Goal: Task Accomplishment & Management: Manage account settings

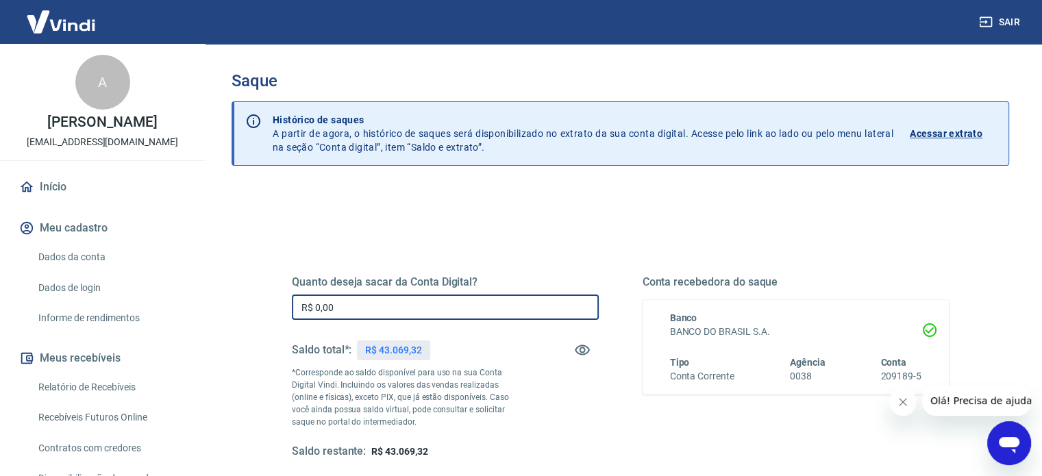
click at [367, 307] on input "R$ 0,00" at bounding box center [445, 307] width 307 height 25
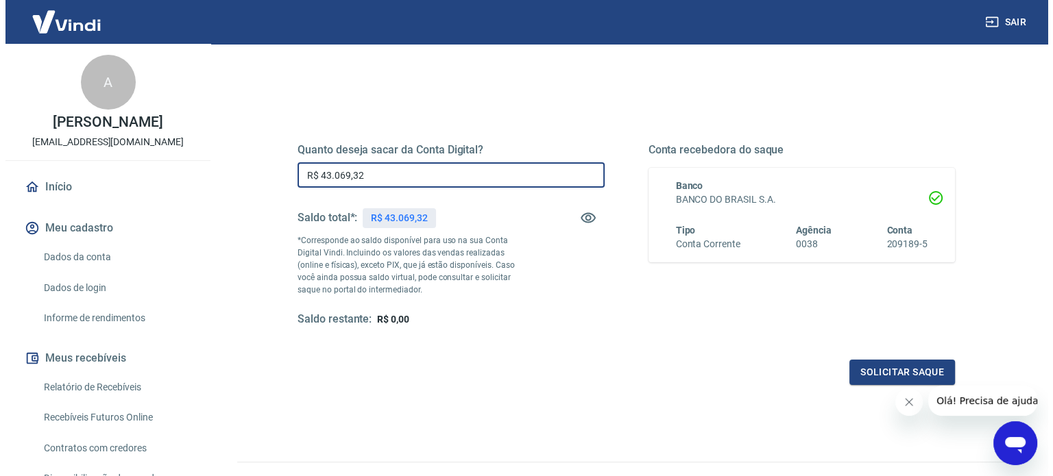
scroll to position [137, 0]
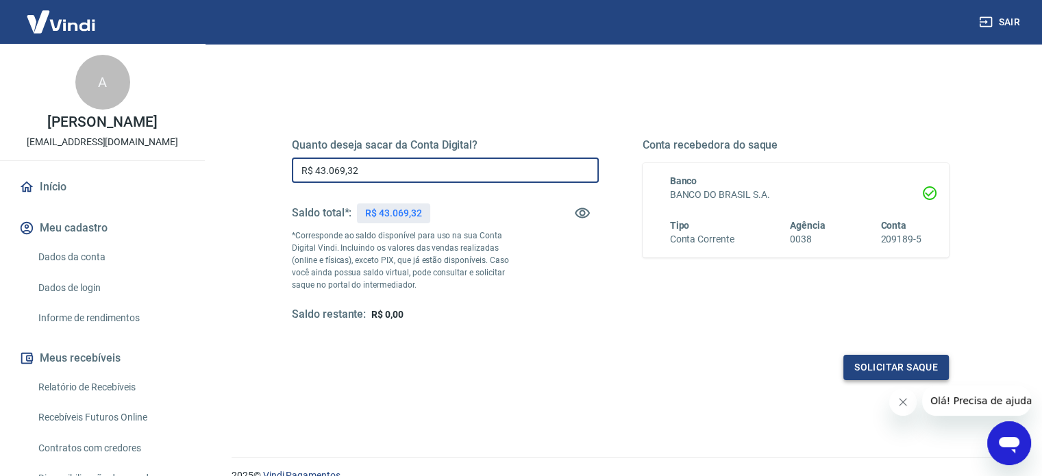
type input "R$ 43.069,32"
click at [863, 369] on button "Solicitar saque" at bounding box center [897, 367] width 106 height 25
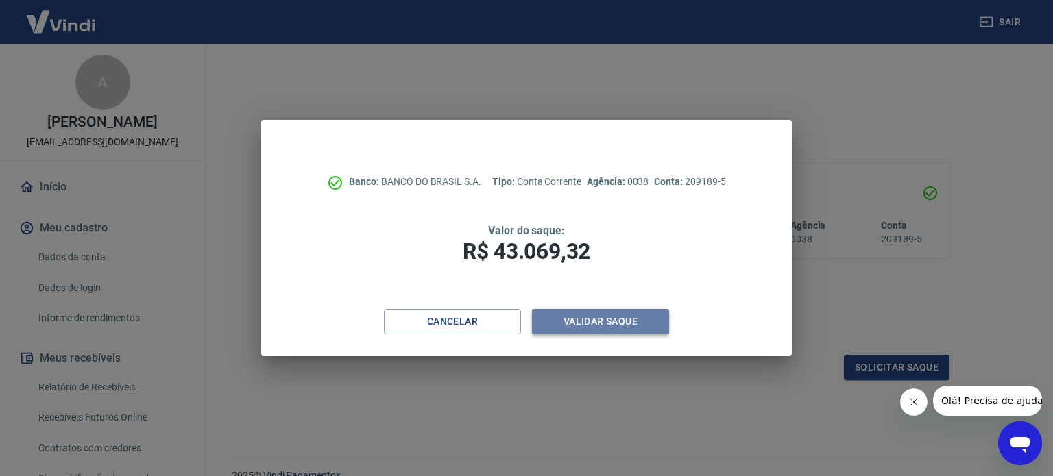
click at [617, 319] on button "Validar saque" at bounding box center [600, 321] width 137 height 25
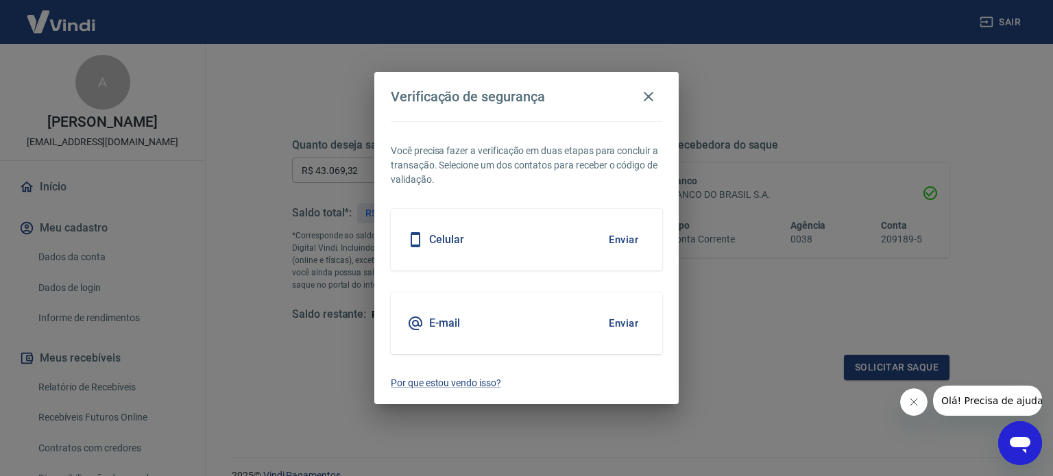
click at [625, 235] on button "Enviar" at bounding box center [623, 239] width 45 height 29
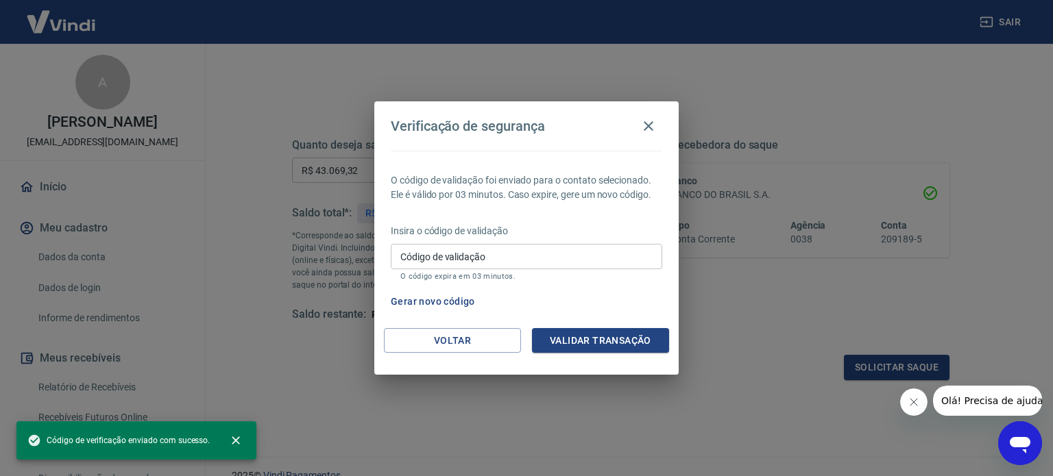
click at [428, 253] on input "Código de validação" at bounding box center [526, 256] width 271 height 25
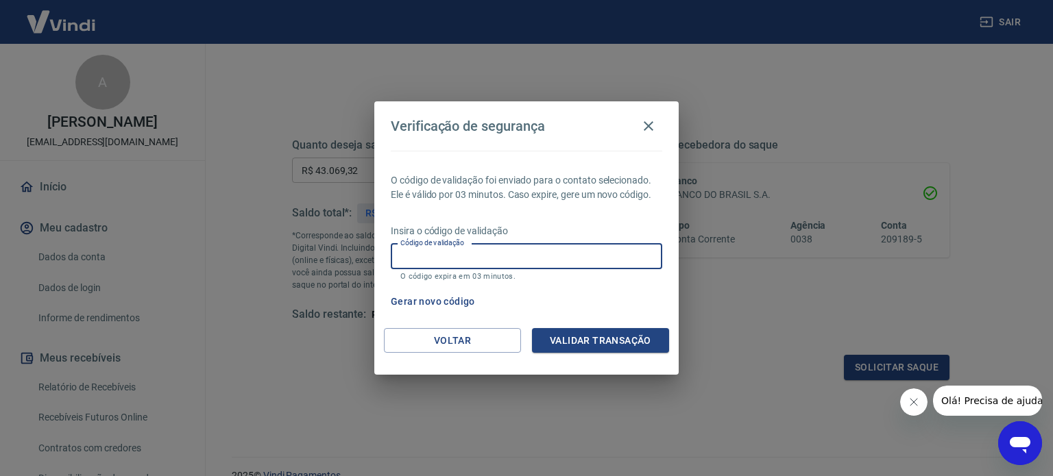
click at [415, 251] on input "Código de validação" at bounding box center [526, 256] width 271 height 25
click at [417, 260] on input "Código de validação" at bounding box center [526, 256] width 271 height 25
type input "926042"
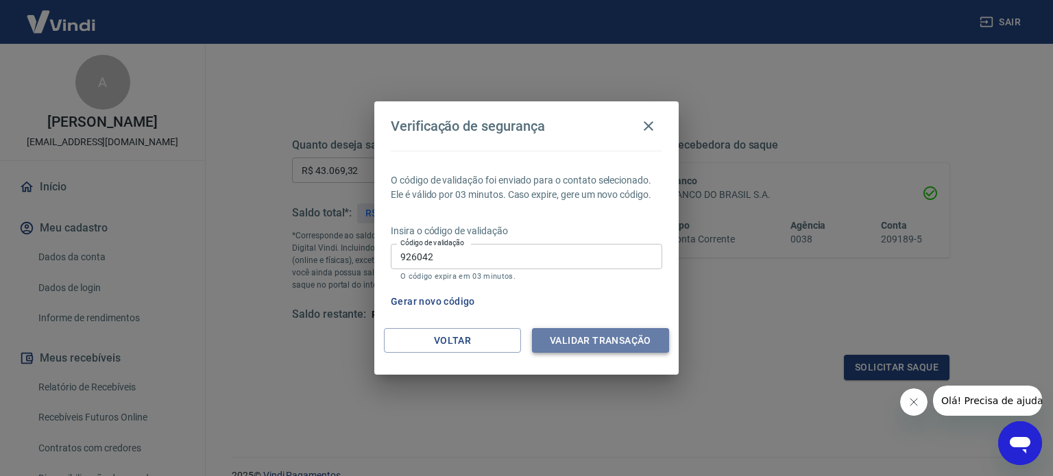
click at [609, 333] on button "Validar transação" at bounding box center [600, 340] width 137 height 25
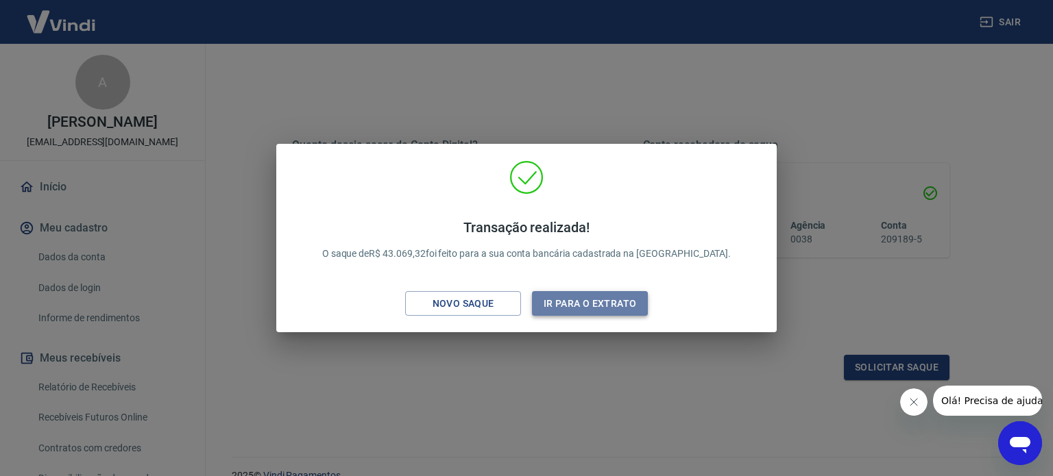
click at [563, 304] on button "Ir para o extrato" at bounding box center [590, 303] width 116 height 25
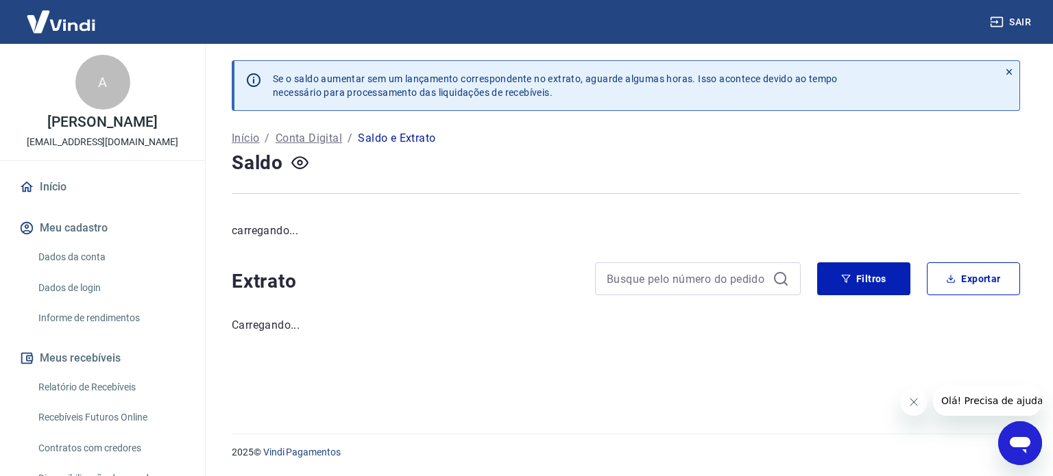
click at [60, 188] on link "Início" at bounding box center [102, 187] width 172 height 30
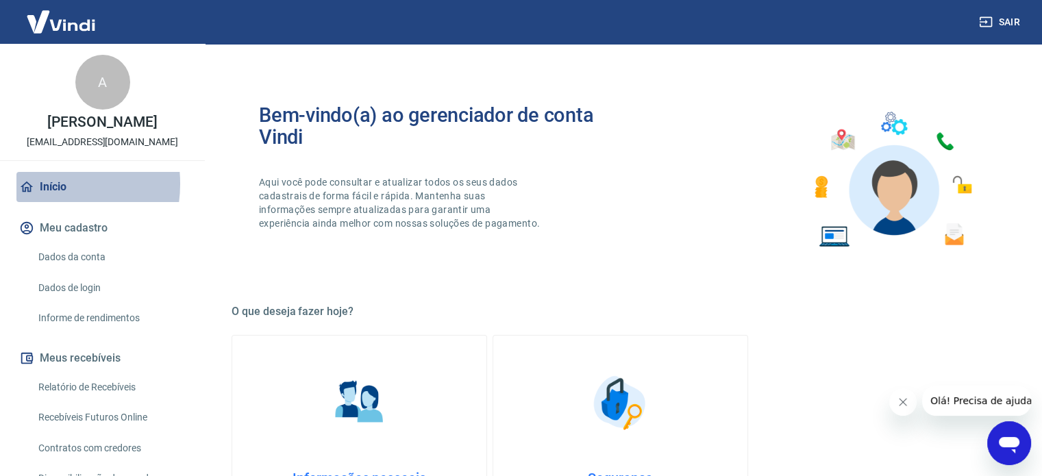
click at [38, 184] on link "Início" at bounding box center [102, 187] width 172 height 30
